Goal: Use online tool/utility: Utilize a website feature to perform a specific function

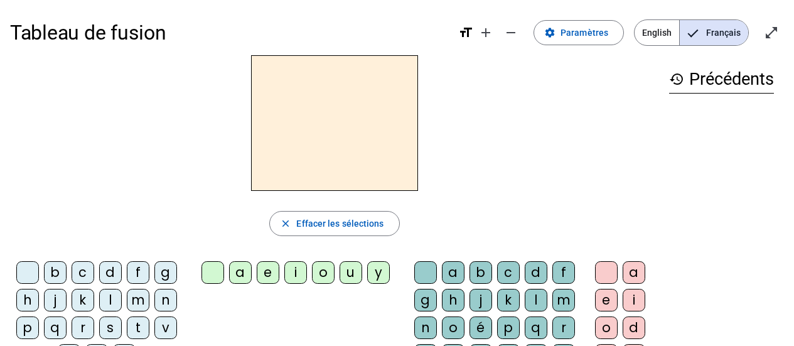
scroll to position [32, 0]
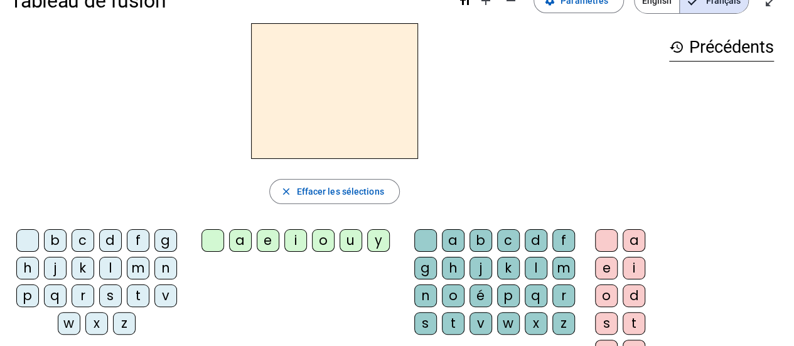
click at [134, 268] on div "m" at bounding box center [138, 268] width 23 height 23
click at [239, 242] on div "a" at bounding box center [240, 240] width 23 height 23
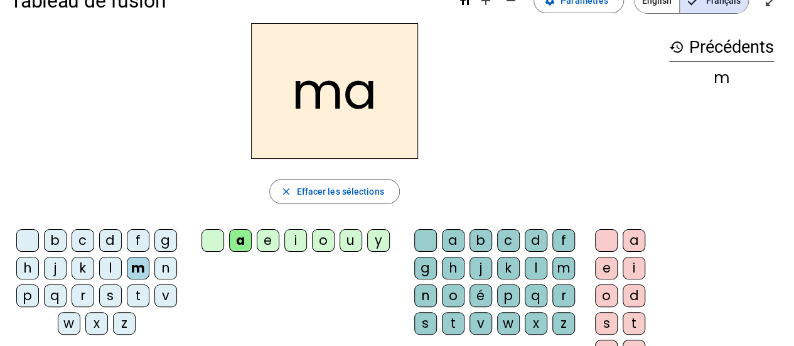
click at [104, 269] on div "l" at bounding box center [110, 268] width 23 height 23
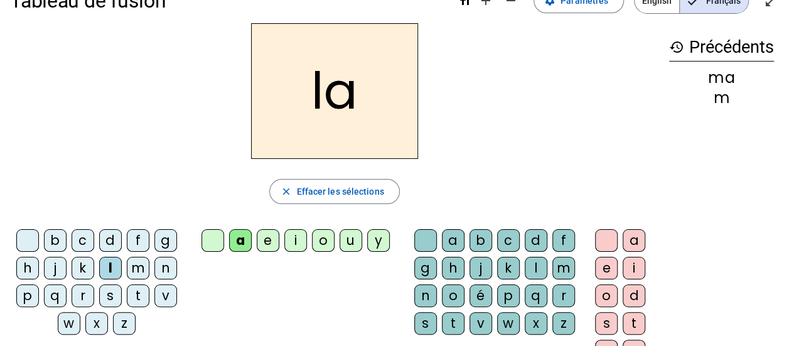
click at [267, 239] on div "e" at bounding box center [268, 240] width 23 height 23
click at [114, 240] on div "d" at bounding box center [110, 240] width 23 height 23
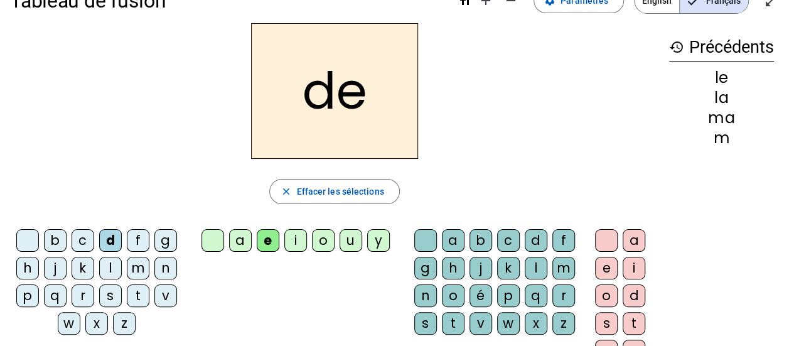
click at [350, 244] on div "u" at bounding box center [351, 240] width 23 height 23
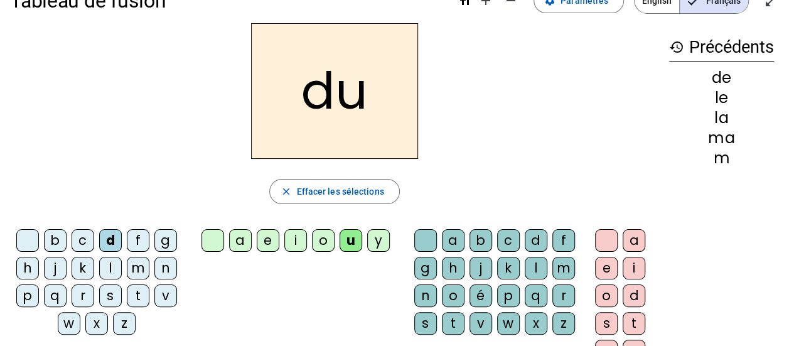
click at [136, 291] on div "t" at bounding box center [138, 295] width 23 height 23
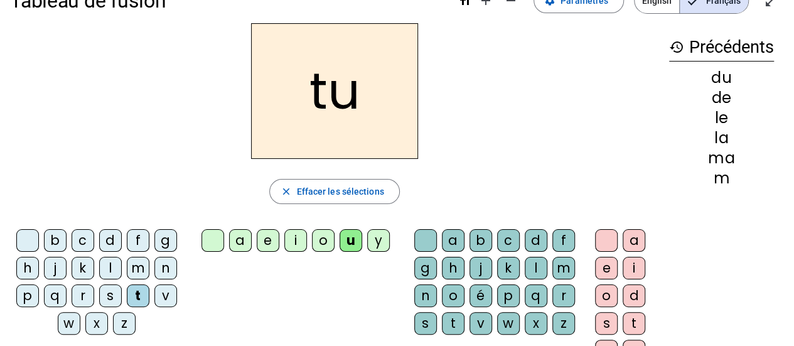
click at [241, 234] on div "a" at bounding box center [240, 240] width 23 height 23
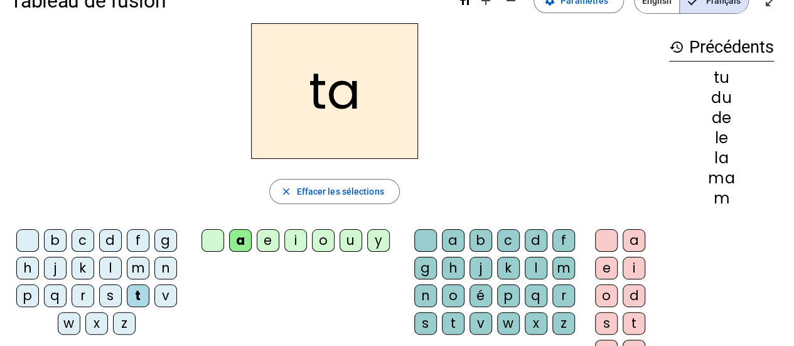
click at [262, 241] on div "e" at bounding box center [268, 240] width 23 height 23
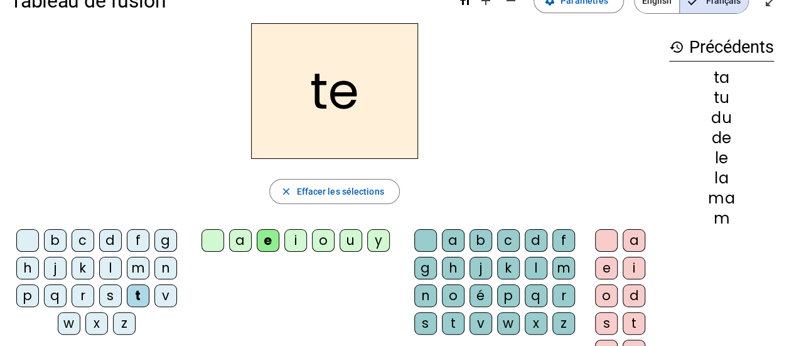
click at [35, 271] on div "h" at bounding box center [27, 268] width 23 height 23
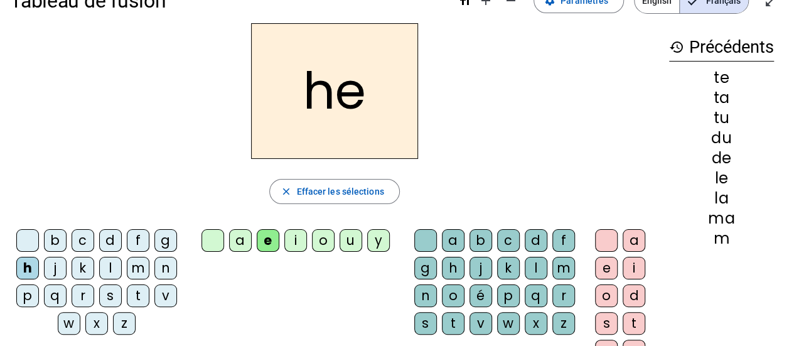
click at [139, 267] on div "m" at bounding box center [138, 268] width 23 height 23
